Goal: Task Accomplishment & Management: Use online tool/utility

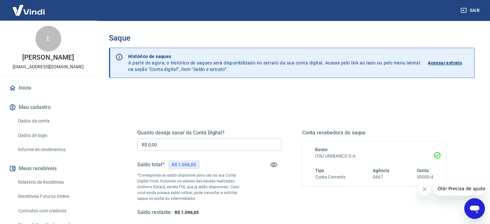
click at [179, 143] on input "R$ 0,00" at bounding box center [209, 144] width 144 height 12
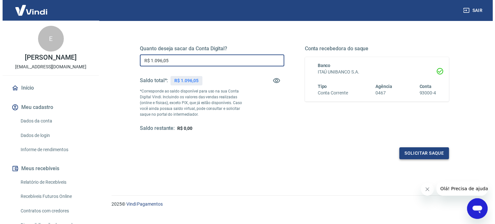
scroll to position [94, 0]
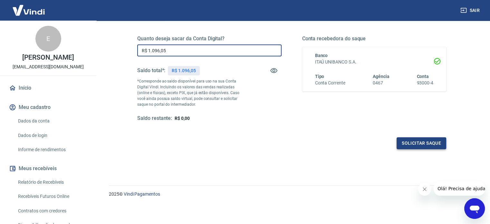
type input "R$ 1.096,05"
click at [404, 144] on button "Solicitar saque" at bounding box center [421, 143] width 50 height 12
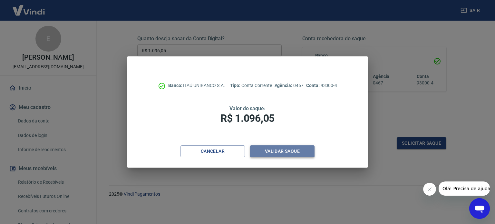
click at [284, 152] on button "Validar saque" at bounding box center [282, 151] width 64 height 12
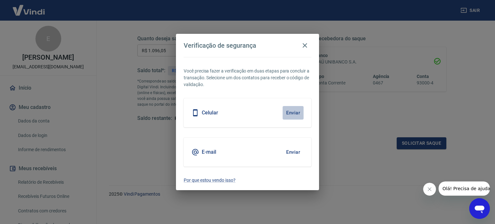
click at [287, 112] on button "Enviar" at bounding box center [292, 113] width 21 height 14
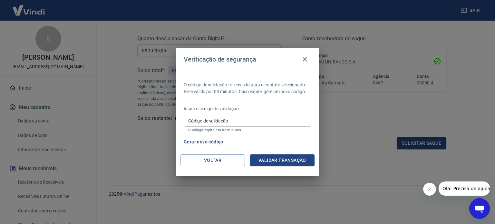
click at [244, 121] on input "Código de validação" at bounding box center [248, 121] width 128 height 12
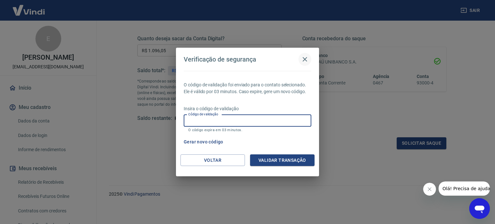
click at [305, 58] on icon "button" at bounding box center [305, 59] width 8 height 8
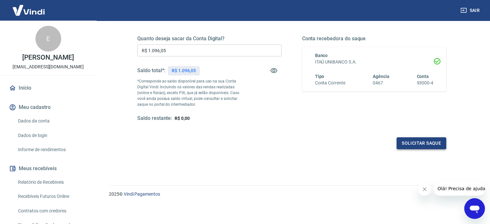
click at [424, 142] on button "Solicitar saque" at bounding box center [421, 143] width 50 height 12
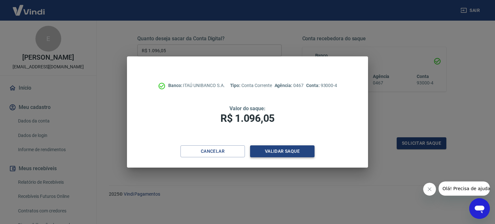
click at [279, 154] on button "Validar saque" at bounding box center [282, 151] width 64 height 12
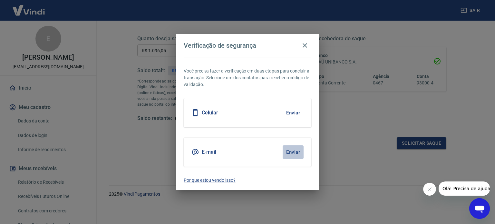
click at [289, 153] on button "Enviar" at bounding box center [292, 152] width 21 height 14
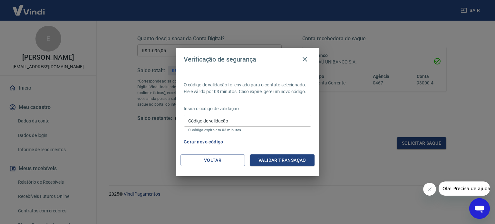
click at [261, 120] on input "Código de validação" at bounding box center [248, 121] width 128 height 12
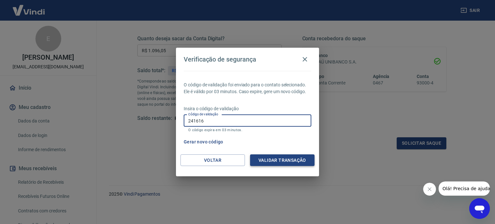
type input "241616"
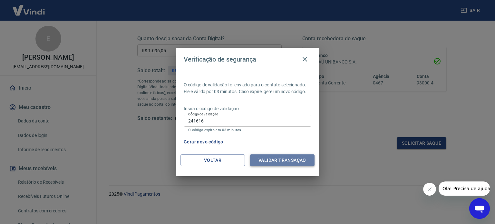
click at [290, 159] on button "Validar transação" at bounding box center [282, 160] width 64 height 12
